Goal: Information Seeking & Learning: Understand process/instructions

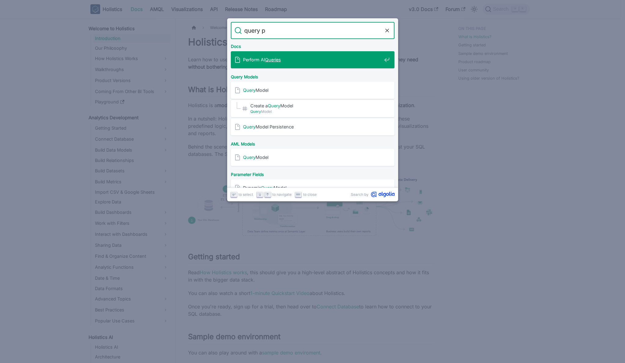
type input "query pa"
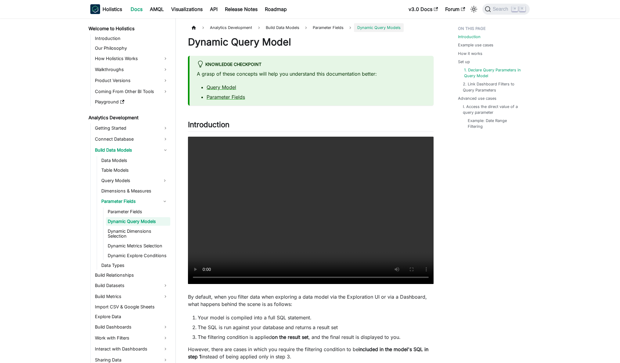
click at [470, 71] on link "1. Declare Query Parameters in Query Model" at bounding box center [494, 73] width 61 height 12
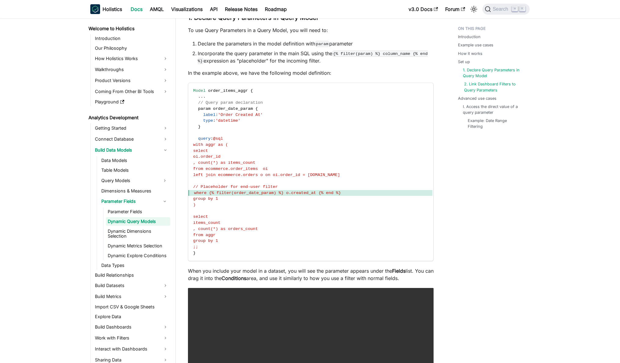
click at [478, 87] on link "2. Link Dashboard Filters to Query Parameters" at bounding box center [494, 87] width 61 height 12
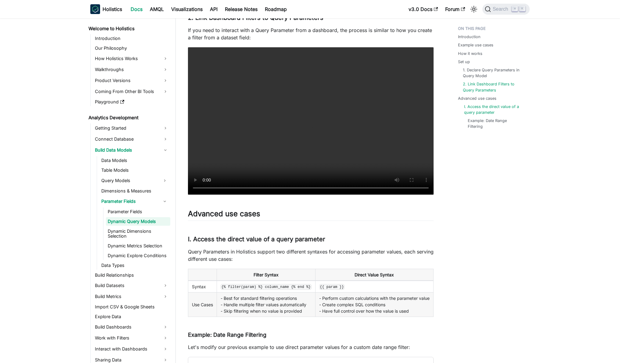
click at [484, 112] on link "I. Access the direct value of a query parameter" at bounding box center [494, 110] width 61 height 12
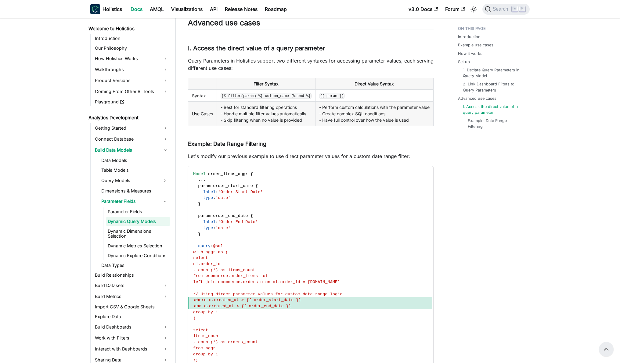
scroll to position [1652, 0]
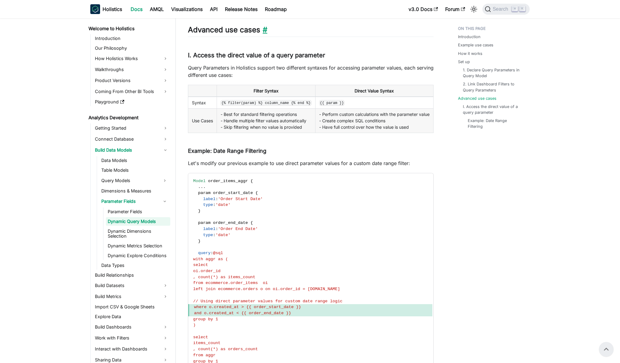
click at [263, 34] on link "​" at bounding box center [263, 29] width 7 height 9
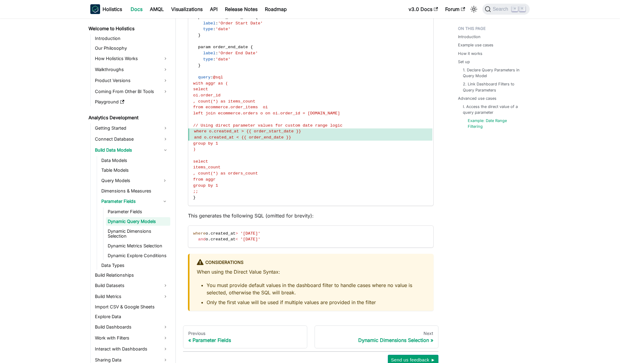
scroll to position [1829, 0]
click at [210, 133] on span "where o.created_at > {{ order_start_date }}" at bounding box center [247, 131] width 107 height 5
drag, startPoint x: 239, startPoint y: 192, endPoint x: 219, endPoint y: 233, distance: 45.9
click at [239, 176] on span ", count(*) as orders_count" at bounding box center [225, 173] width 65 height 5
drag, startPoint x: 197, startPoint y: 67, endPoint x: 215, endPoint y: 85, distance: 26.1
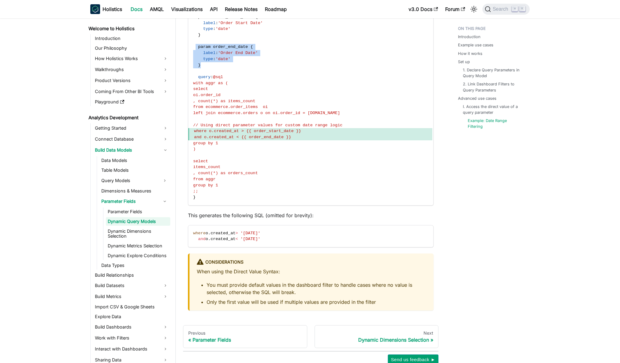
click at [215, 85] on code "Model order_items_aggr { . . . param order_start_date { label : 'Order Start Da…" at bounding box center [310, 101] width 244 height 208
copy code "param order_end_date { label : 'Order End Date' type : 'date' }"
